Goal: Task Accomplishment & Management: Use online tool/utility

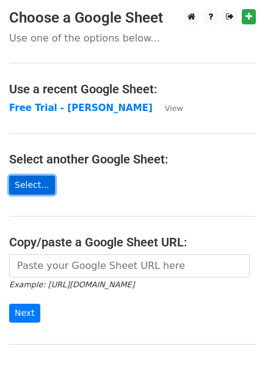
click at [32, 179] on link "Select..." at bounding box center [32, 185] width 46 height 19
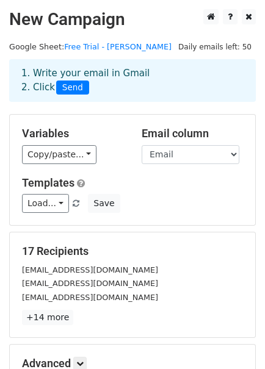
scroll to position [98, 0]
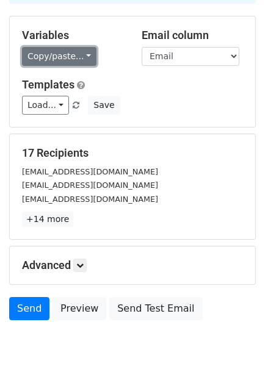
click at [82, 48] on link "Copy/paste..." at bounding box center [59, 56] width 74 height 19
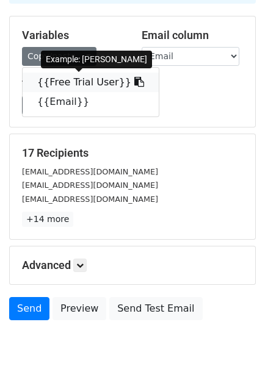
click at [75, 74] on link "{{Free Trial User}}" at bounding box center [91, 83] width 136 height 20
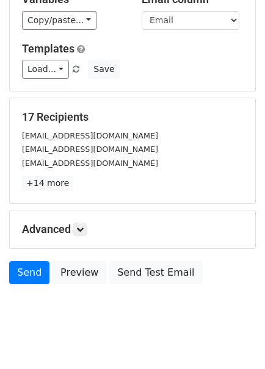
scroll to position [151, 0]
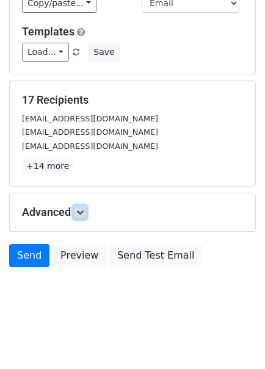
click at [84, 209] on icon at bounding box center [79, 212] width 7 height 7
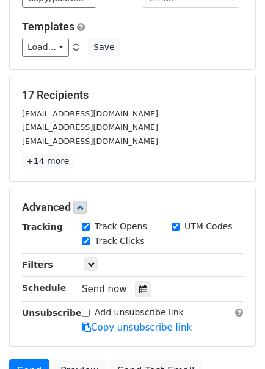
scroll to position [160, 0]
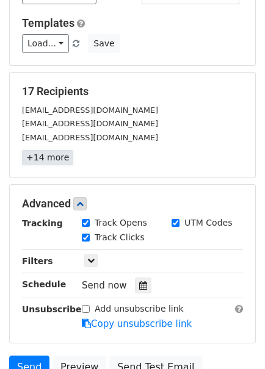
click at [47, 154] on link "+14 more" at bounding box center [47, 157] width 51 height 15
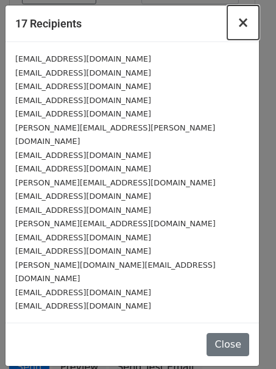
click at [242, 21] on span "×" at bounding box center [243, 22] width 12 height 17
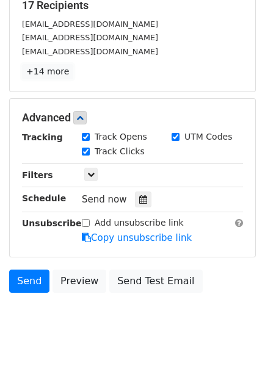
scroll to position [270, 0]
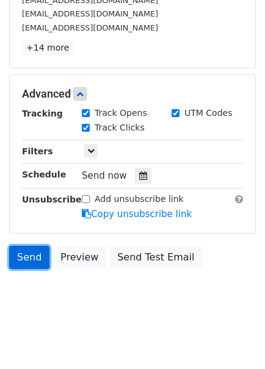
click at [28, 254] on link "Send" at bounding box center [29, 257] width 40 height 23
